Goal: Entertainment & Leisure: Browse casually

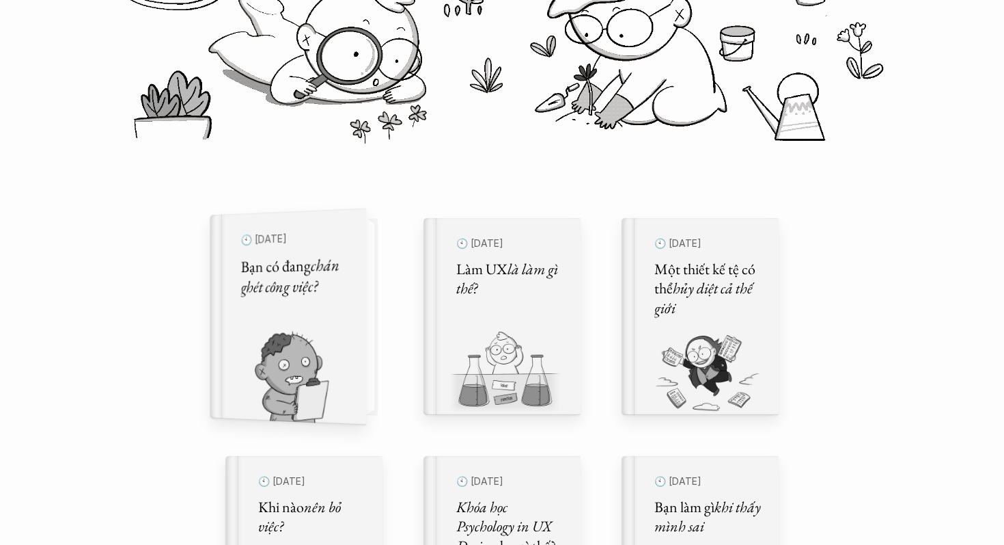
scroll to position [289, 0]
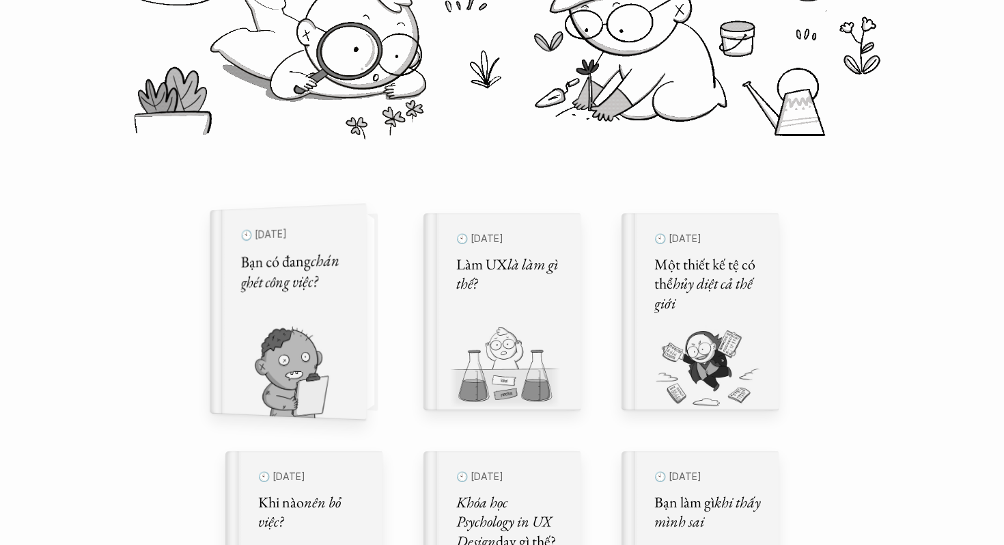
click at [355, 299] on div "🕙 [DATE] Bạn có đang chán ghét công việc?" at bounding box center [295, 311] width 141 height 217
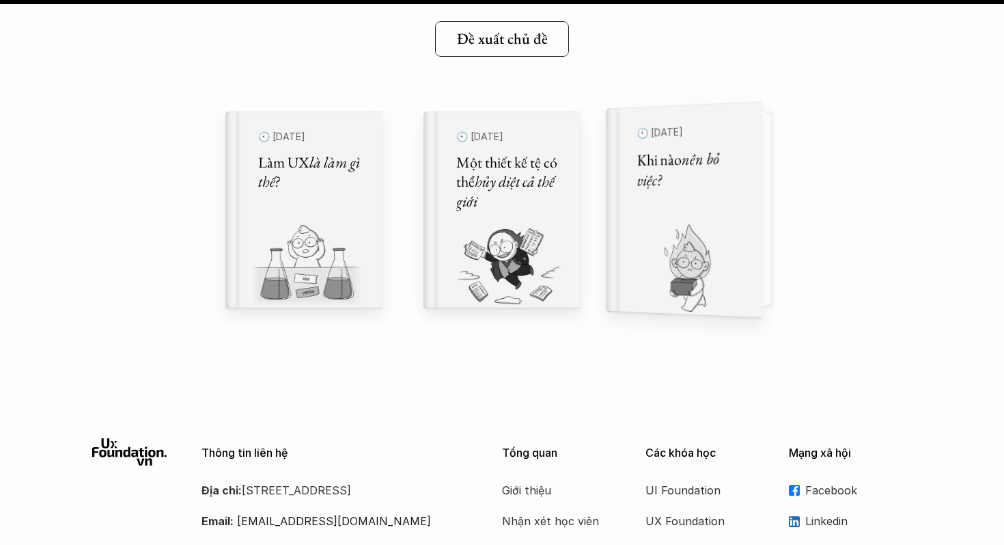
scroll to position [18261, 0]
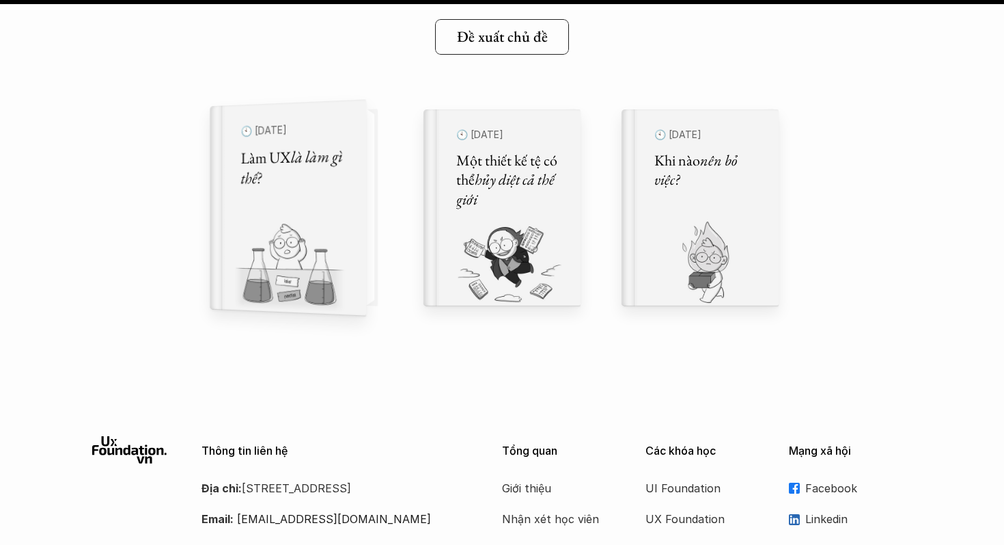
click at [331, 249] on img at bounding box center [280, 268] width 140 height 94
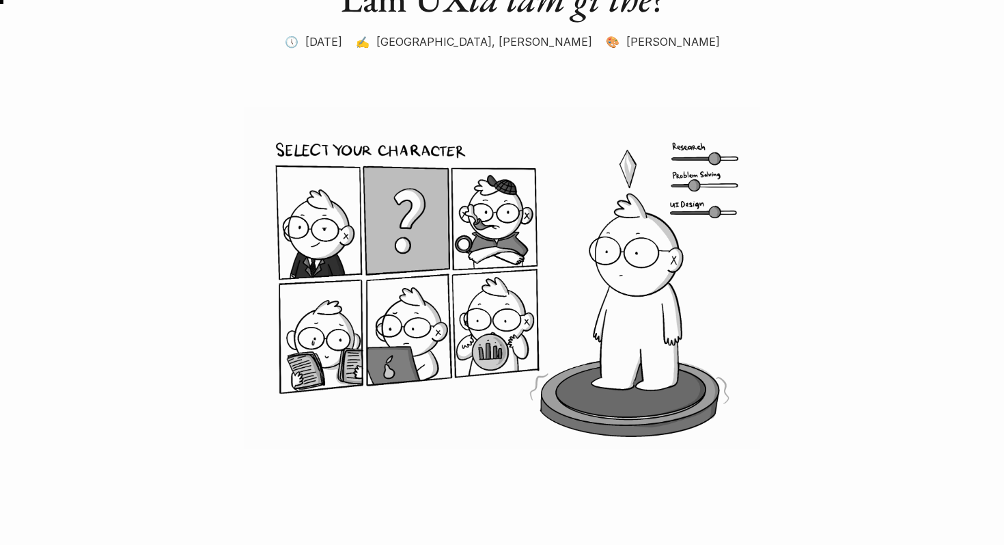
scroll to position [172, 0]
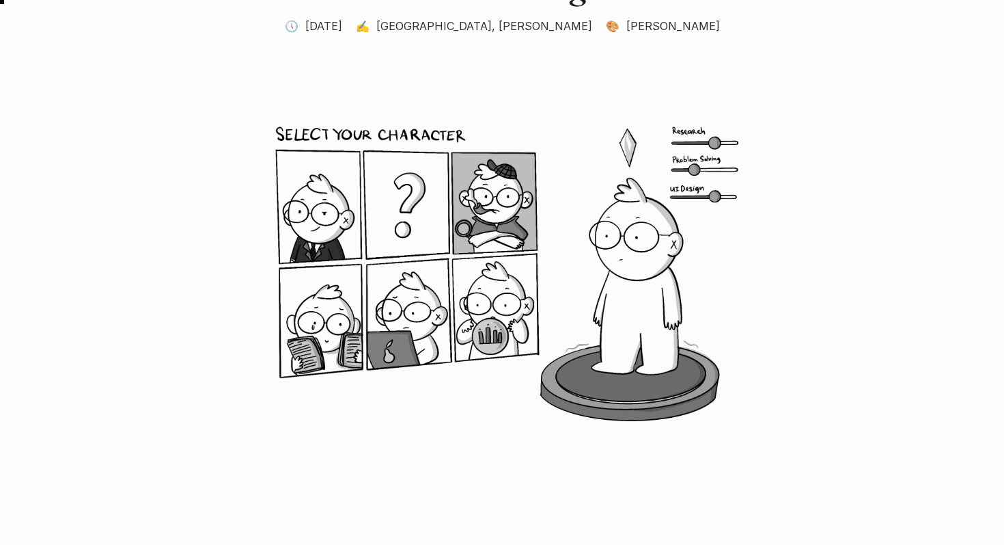
click at [403, 217] on img at bounding box center [502, 262] width 820 height 342
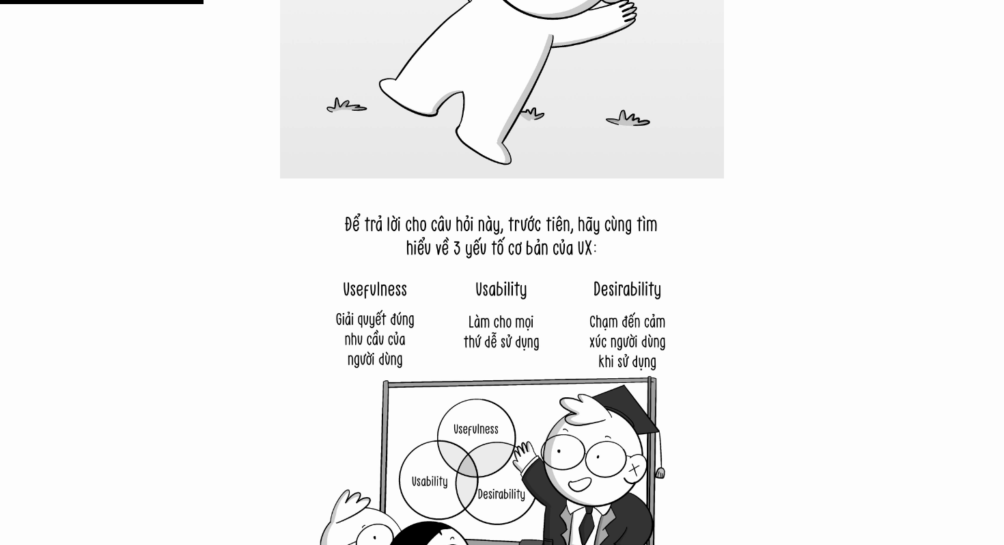
scroll to position [3182, 0]
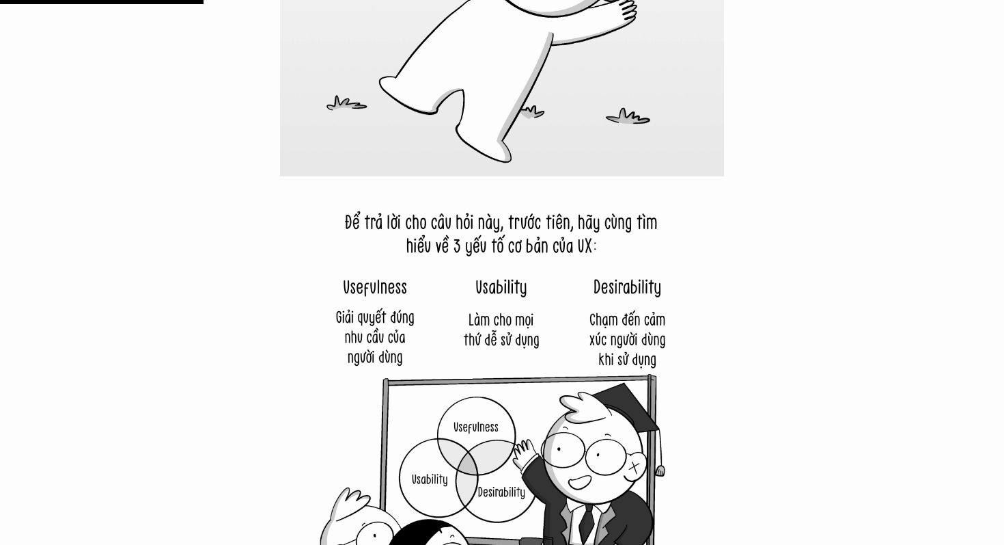
click at [607, 340] on img at bounding box center [502, 398] width 444 height 444
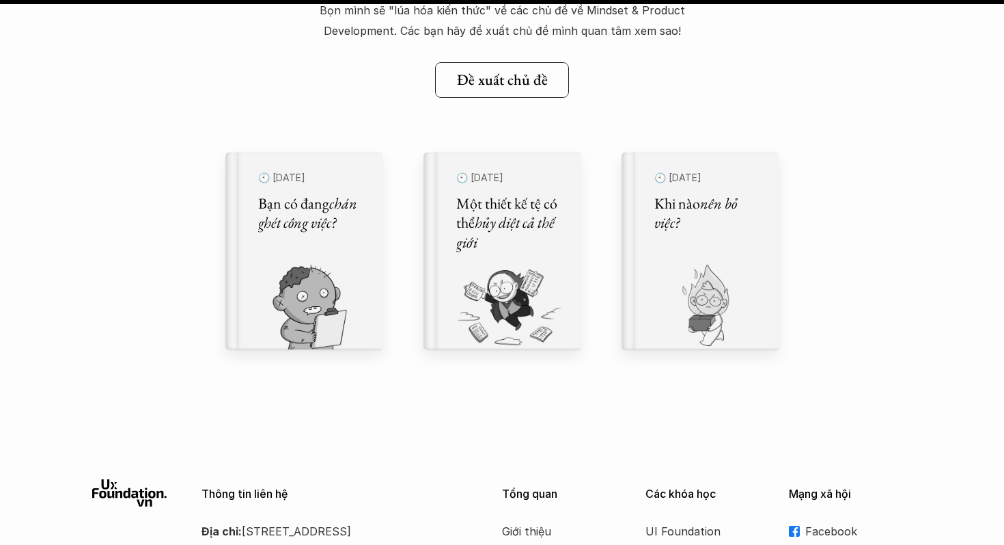
scroll to position [16004, 0]
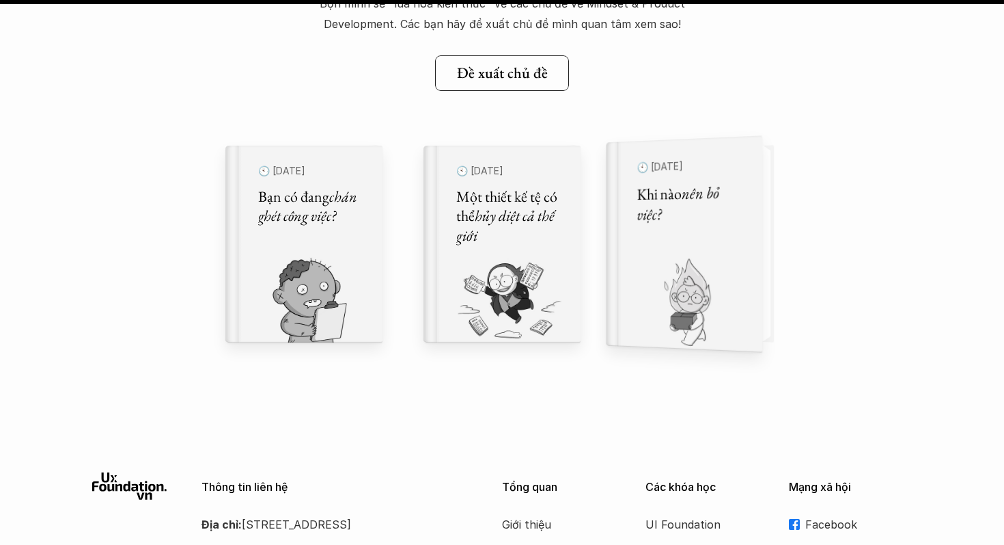
click at [671, 286] on img at bounding box center [676, 304] width 140 height 94
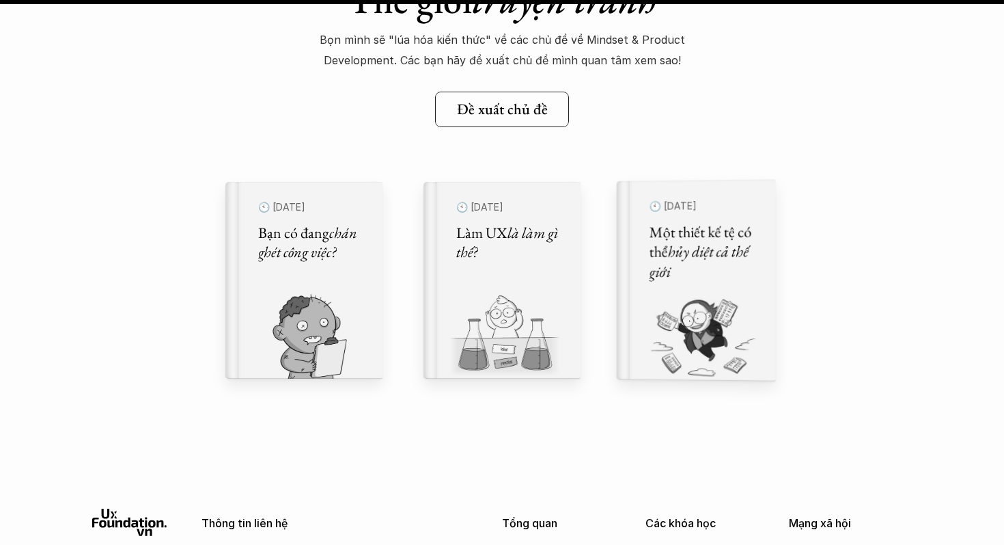
scroll to position [16856, 0]
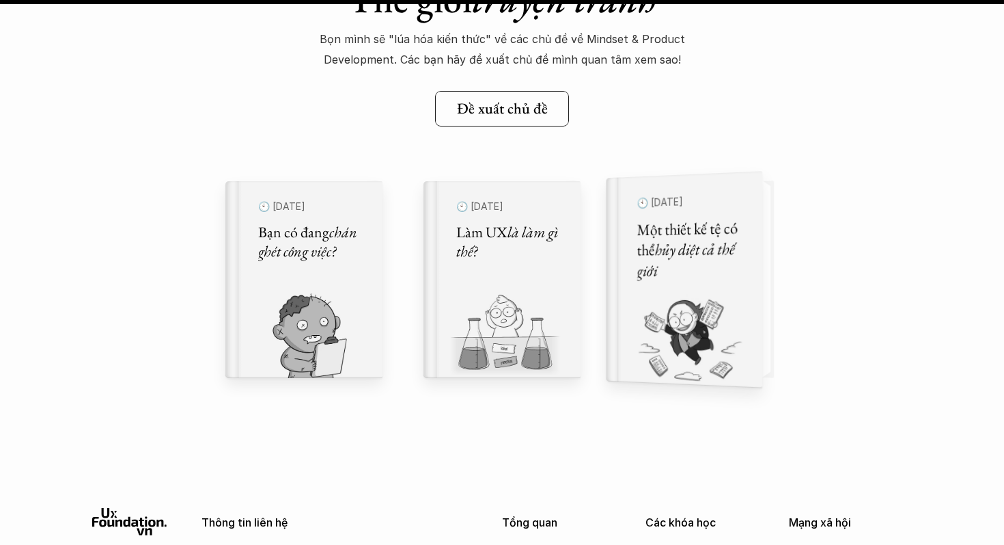
click at [724, 249] on em "hủy diệt cả thế giới" at bounding box center [688, 259] width 100 height 43
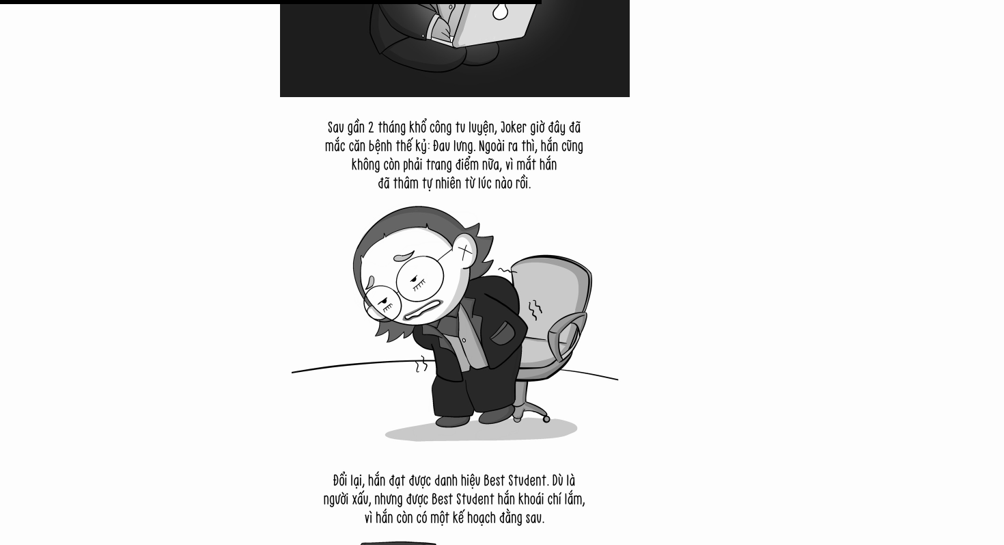
scroll to position [6590, 0]
